Goal: Task Accomplishment & Management: Manage account settings

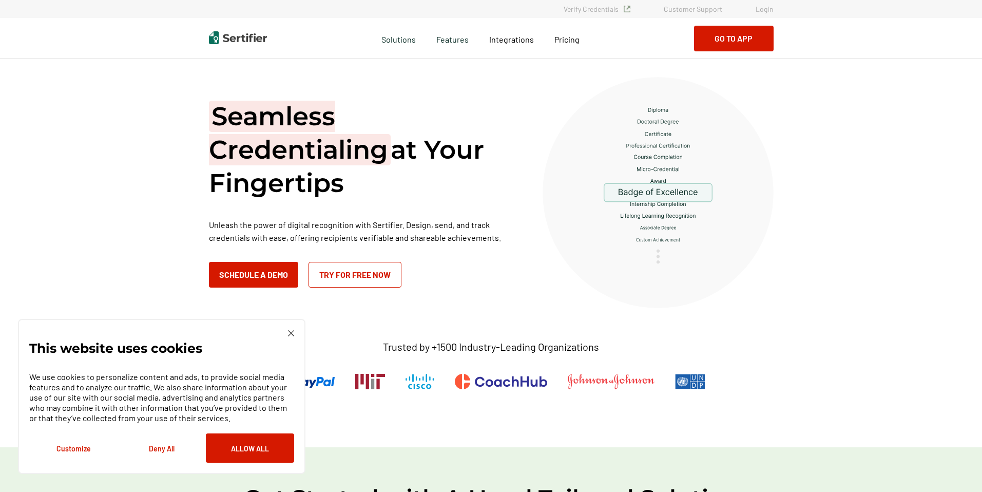
click at [771, 7] on link "Login" at bounding box center [764, 9] width 18 height 9
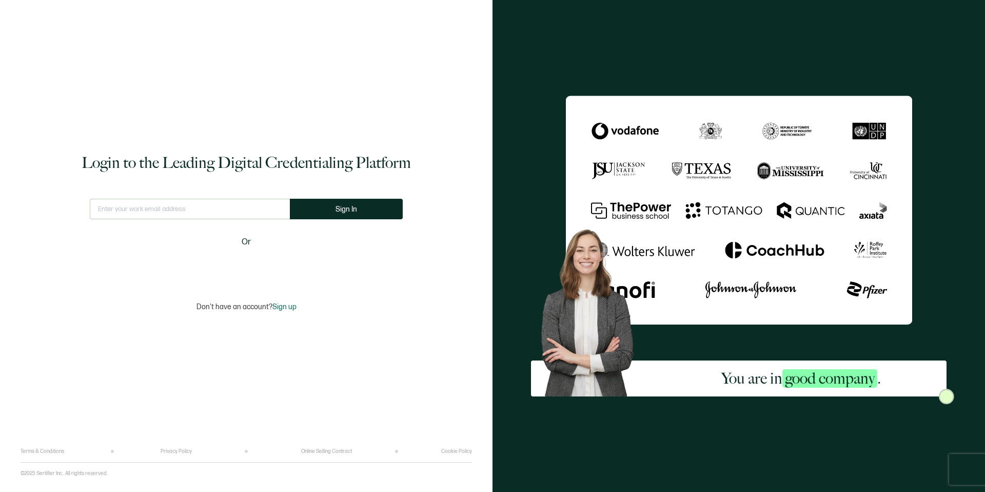
click at [145, 204] on input "text" at bounding box center [190, 209] width 200 height 21
type input "jessical@celticchicago.com"
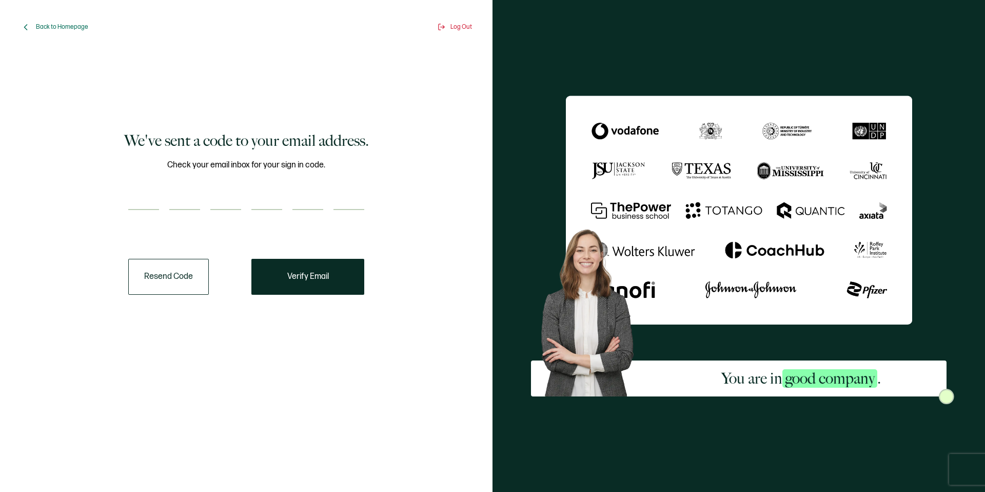
click at [151, 192] on input "number" at bounding box center [143, 199] width 31 height 21
paste input "5"
type input "5"
type input "1"
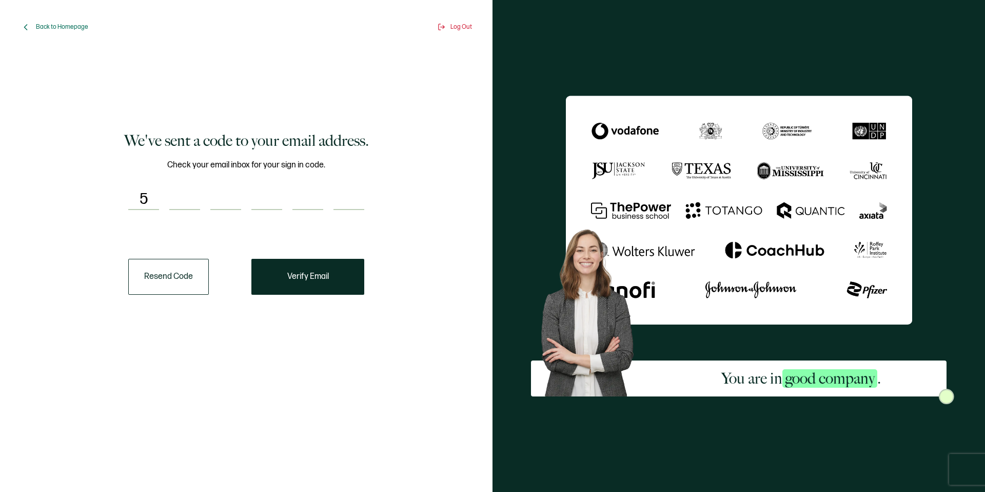
type input "5"
type input "0"
type input "6"
type input "0"
